Goal: Entertainment & Leisure: Consume media (video, audio)

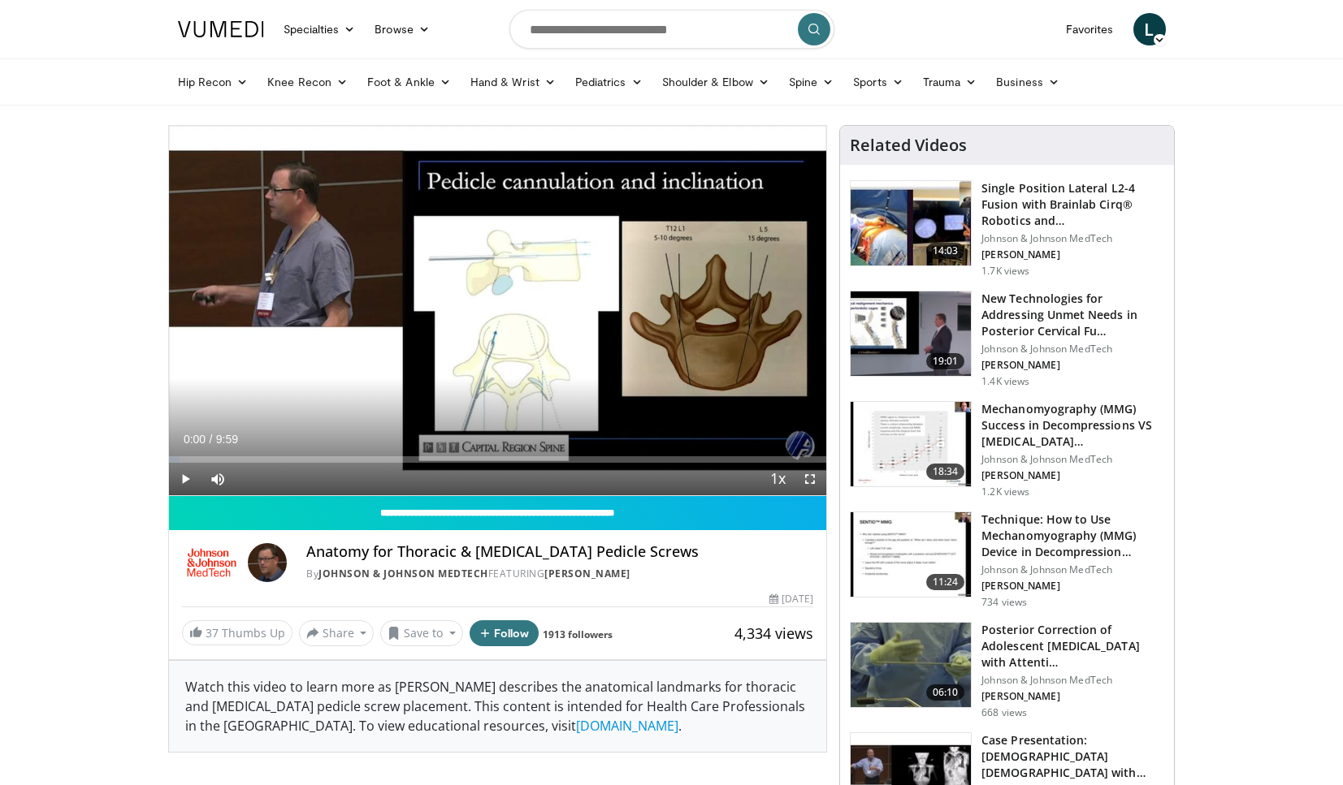
click at [182, 484] on span "Video Player" at bounding box center [185, 479] width 32 height 32
click at [807, 474] on span "Video Player" at bounding box center [810, 479] width 32 height 32
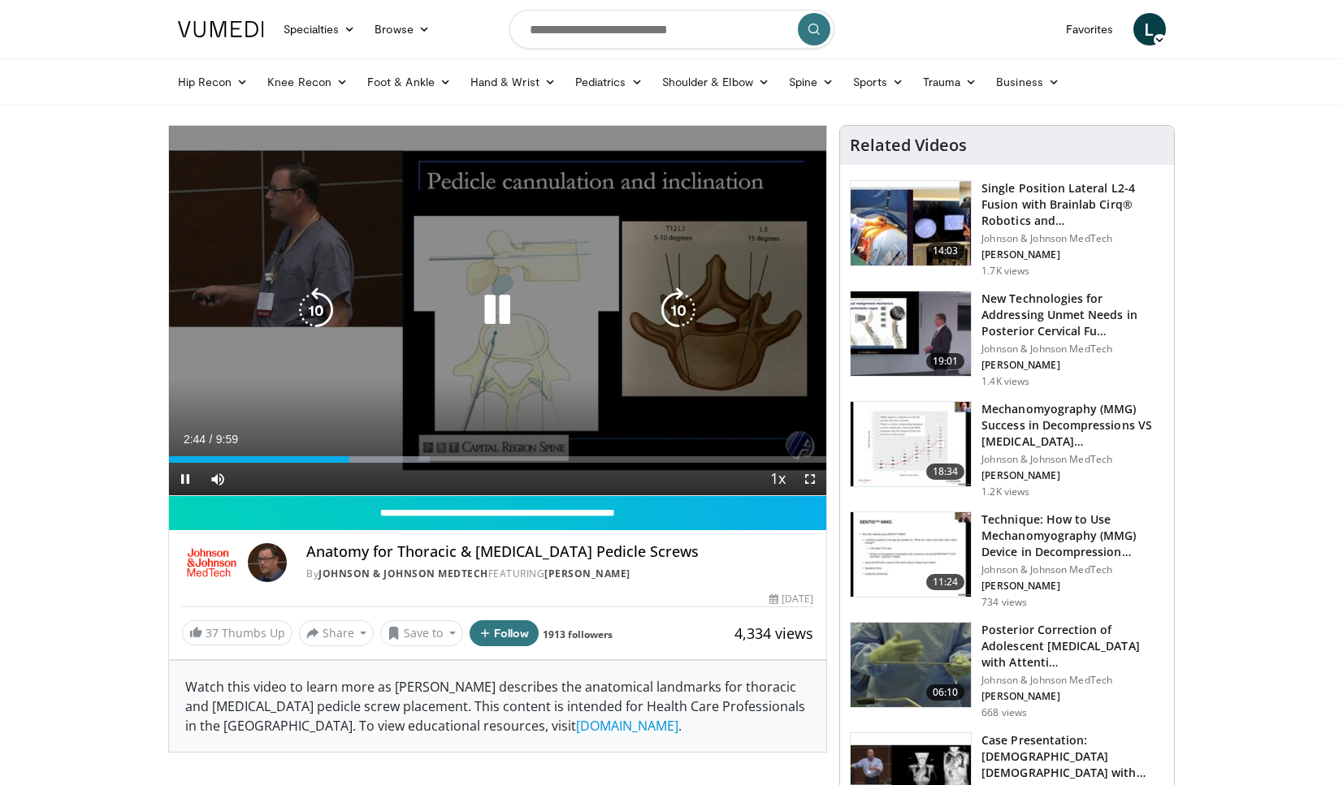
click at [410, 370] on div "10 seconds Tap to unmute" at bounding box center [498, 311] width 658 height 370
click at [391, 309] on div "Video Player" at bounding box center [497, 310] width 395 height 32
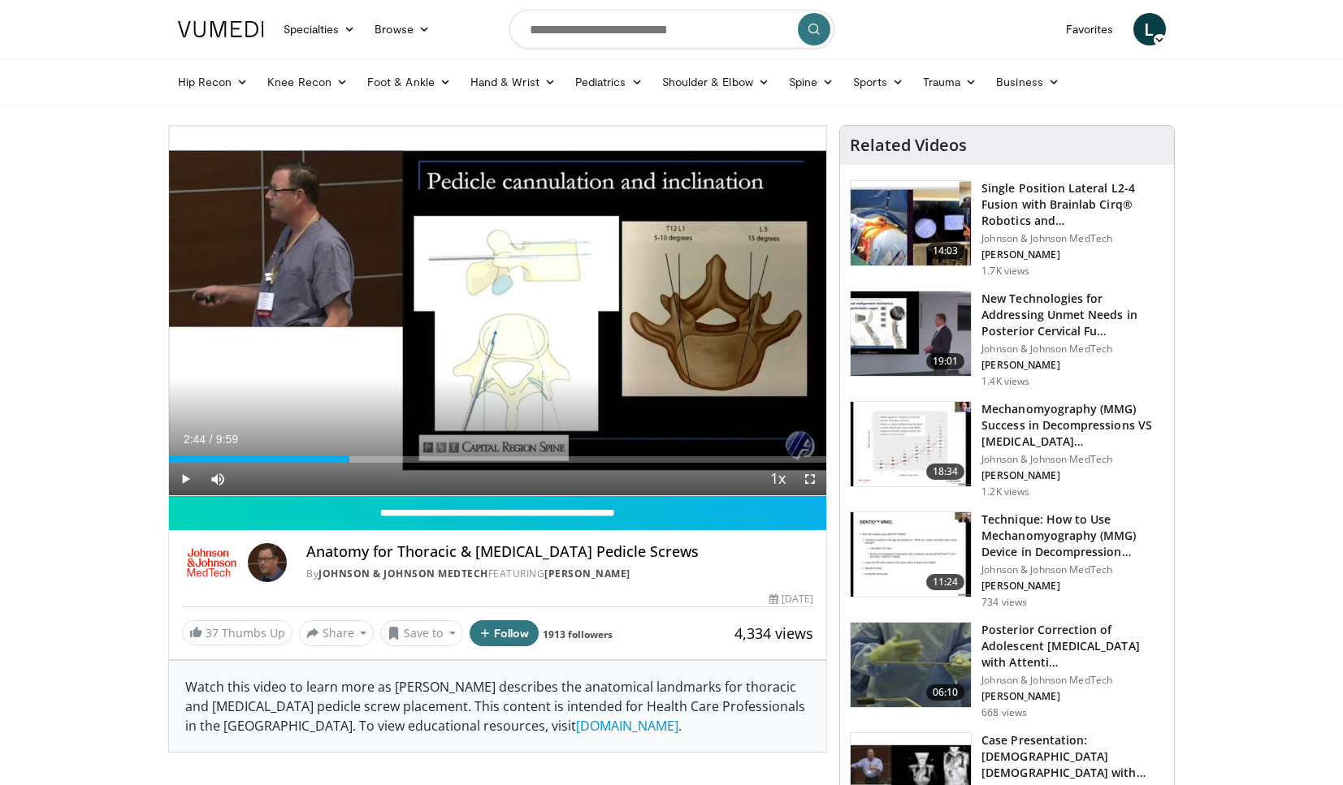
click at [183, 487] on span "Video Player" at bounding box center [185, 479] width 32 height 32
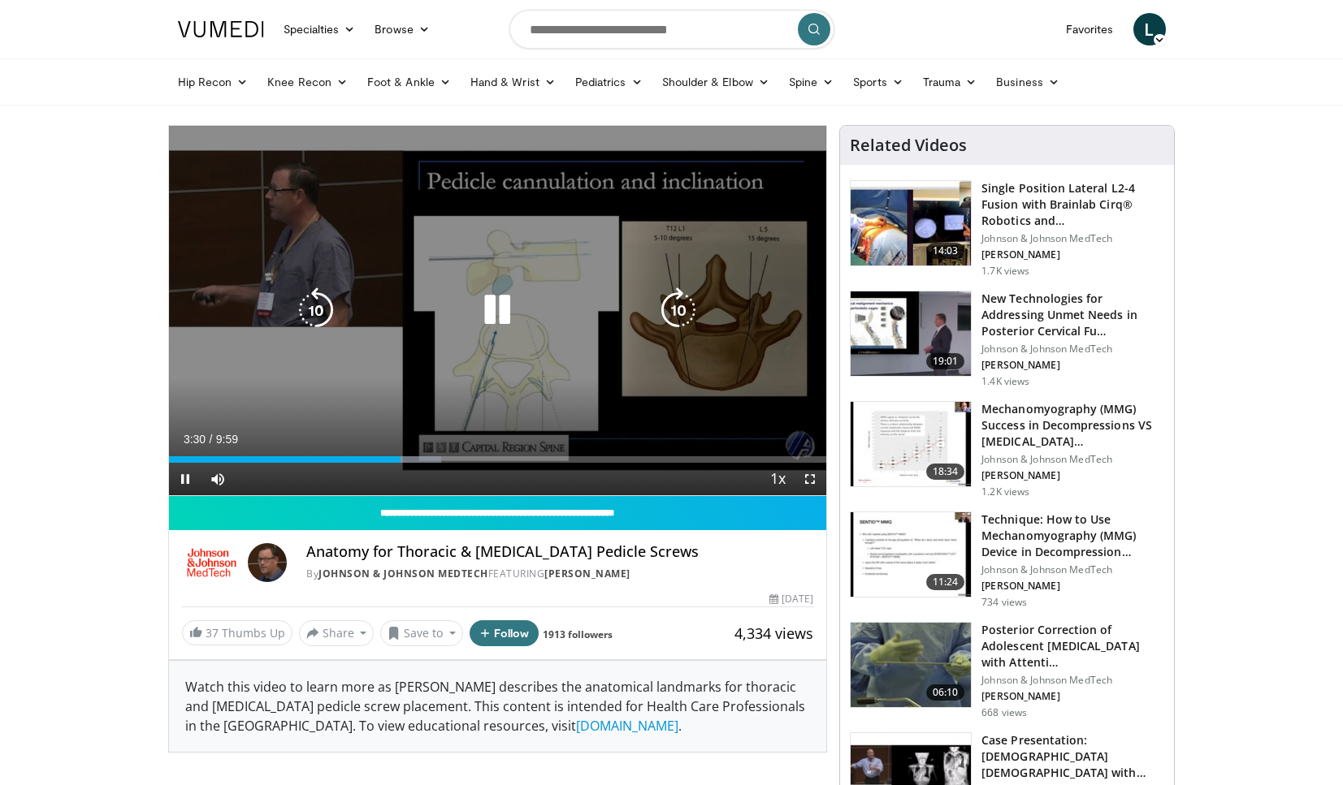
click at [301, 322] on icon "Video Player" at bounding box center [315, 310] width 45 height 45
click at [304, 321] on icon "Video Player" at bounding box center [315, 310] width 45 height 45
click at [201, 328] on div "20 seconds Tap to unmute" at bounding box center [498, 311] width 658 height 370
click at [503, 309] on icon "Video Player" at bounding box center [496, 310] width 45 height 45
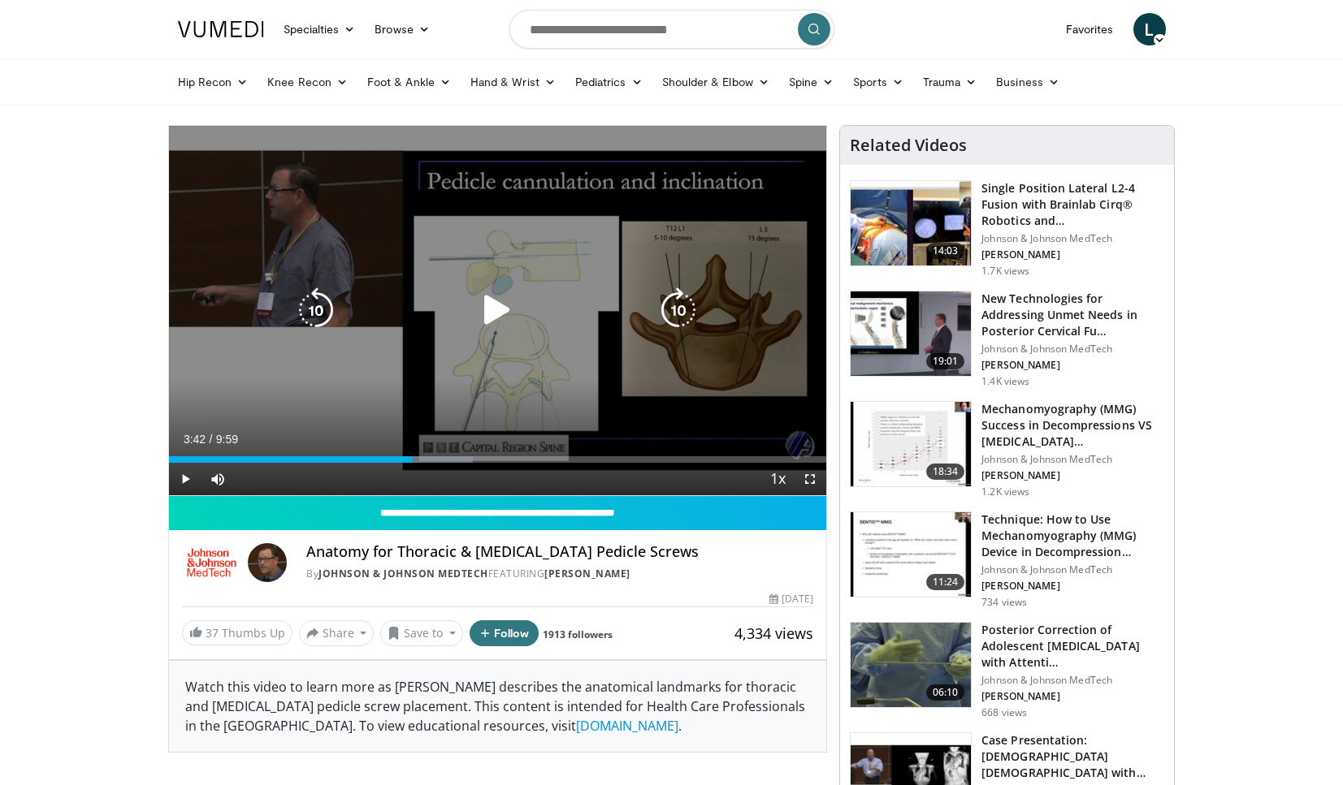
click at [512, 340] on div "20 seconds Tap to unmute" at bounding box center [498, 311] width 658 height 370
click at [492, 312] on icon "Video Player" at bounding box center [496, 310] width 45 height 45
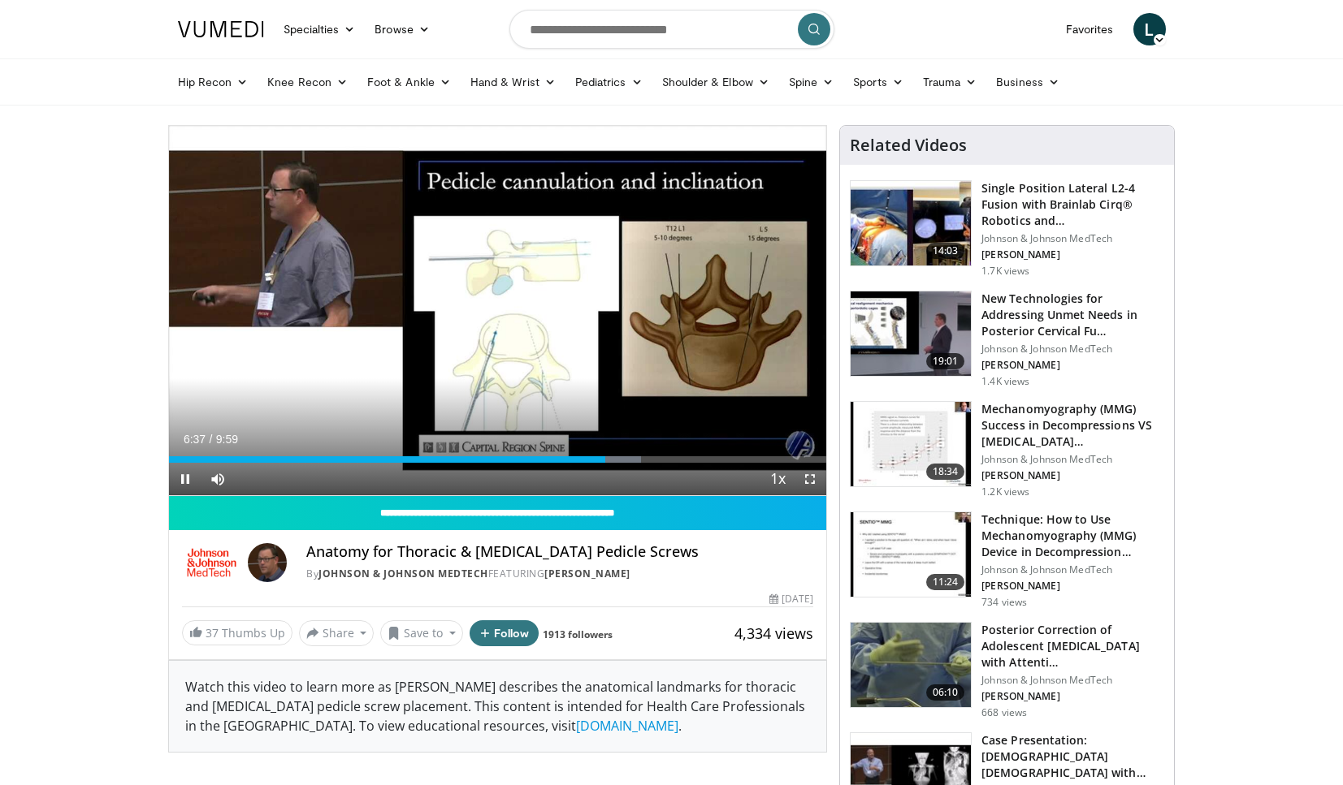
click at [634, 463] on div "Current Time 6:37 / Duration 9:59 Pause Skip Backward Skip Forward Mute Loaded …" at bounding box center [498, 479] width 658 height 32
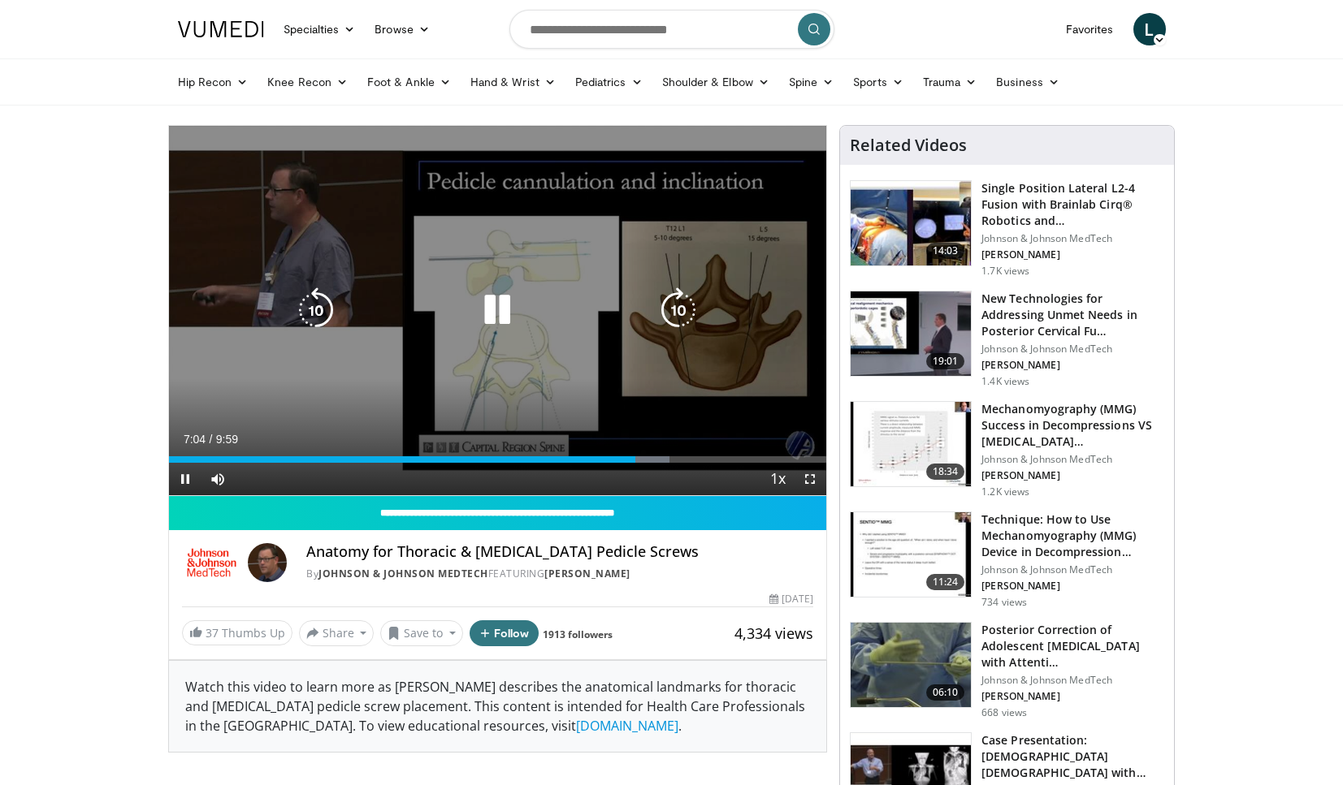
click at [618, 383] on div "20 seconds Tap to unmute" at bounding box center [498, 311] width 658 height 370
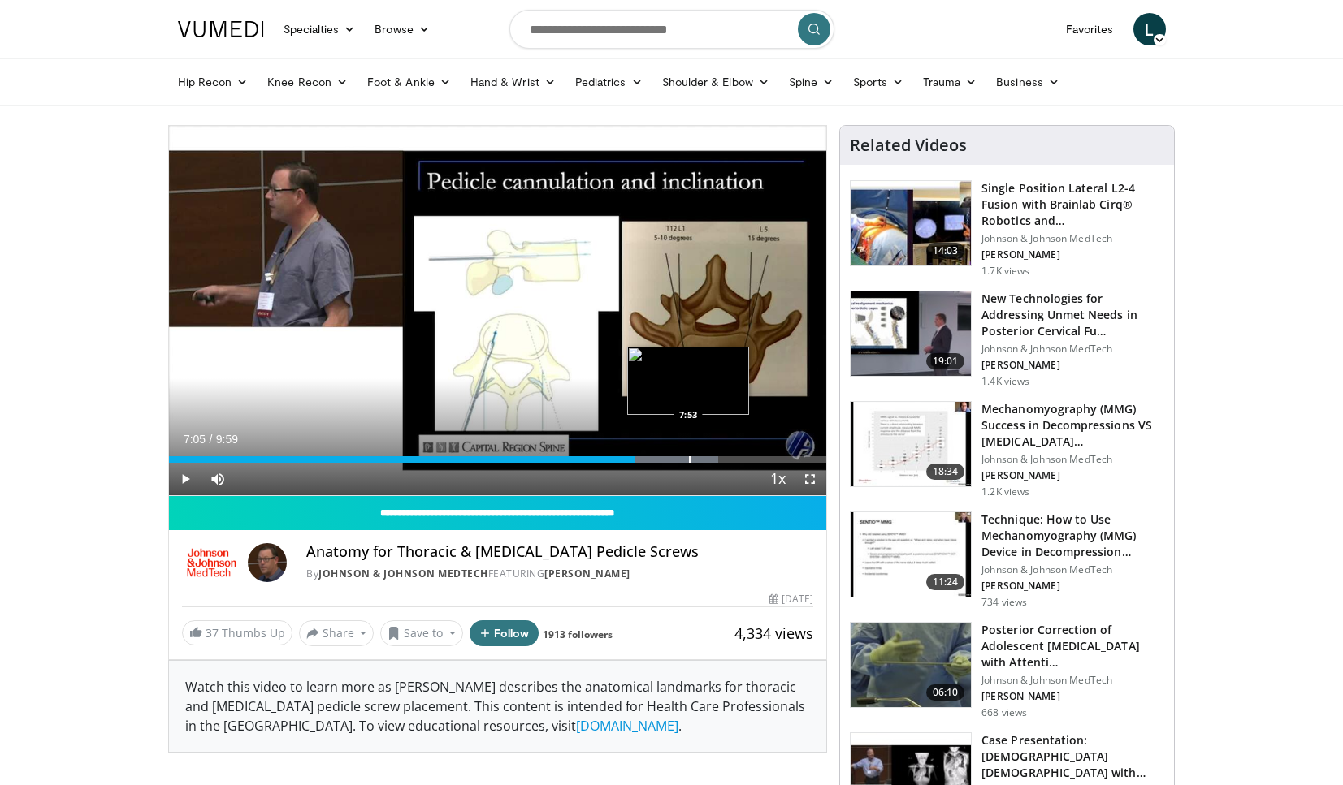
click at [689, 460] on div "Progress Bar" at bounding box center [690, 459] width 2 height 6
click at [670, 461] on div "Progress Bar" at bounding box center [671, 459] width 2 height 6
click at [667, 461] on div "Progress Bar" at bounding box center [668, 459] width 2 height 6
click at [654, 461] on div "Progress Bar" at bounding box center [655, 459] width 2 height 6
